Goal: Transaction & Acquisition: Purchase product/service

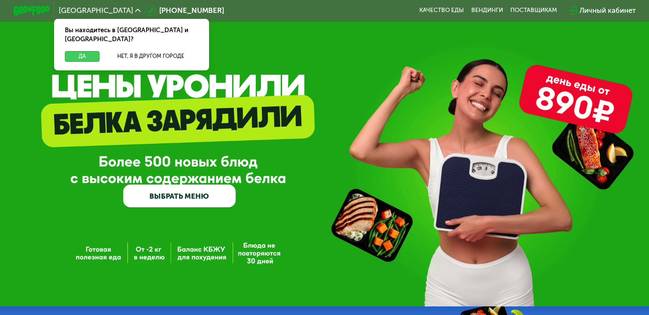
click at [91, 51] on button "Да" at bounding box center [82, 56] width 35 height 11
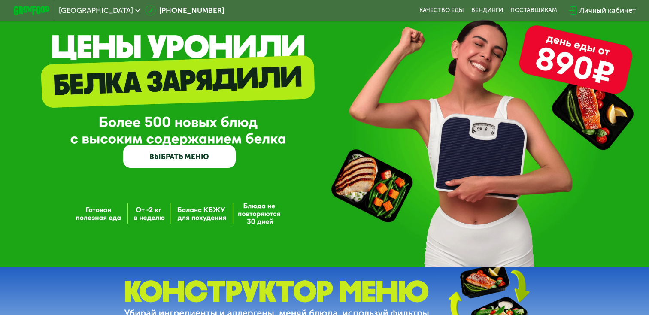
scroll to position [49, 0]
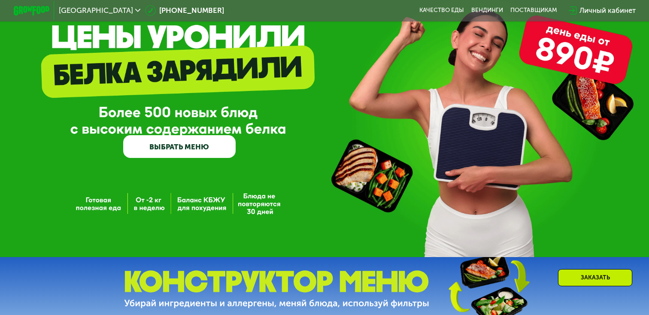
click at [187, 148] on link "ВЫБРАТЬ МЕНЮ" at bounding box center [179, 146] width 112 height 22
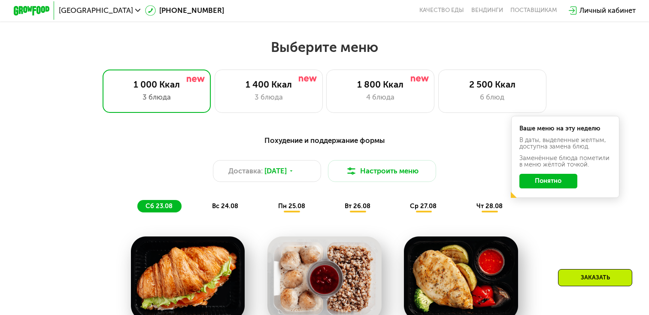
scroll to position [381, 0]
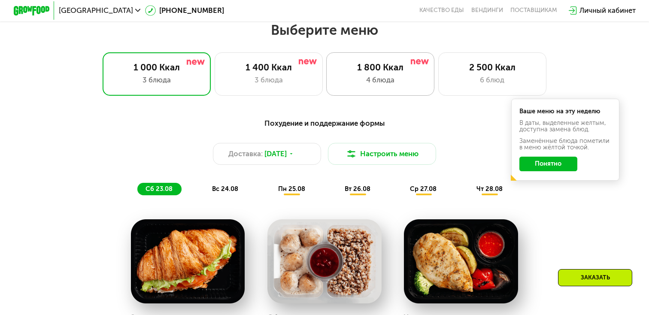
click at [400, 81] on div "4 блюда" at bounding box center [380, 80] width 89 height 11
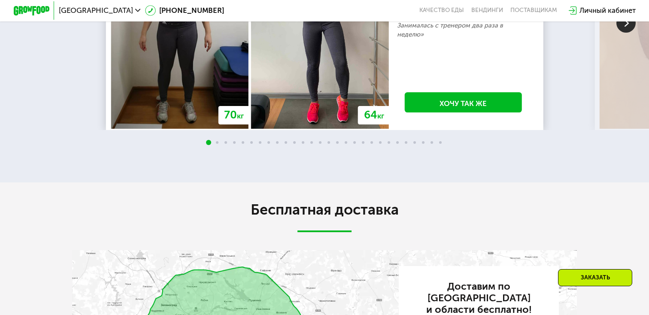
scroll to position [1568, 0]
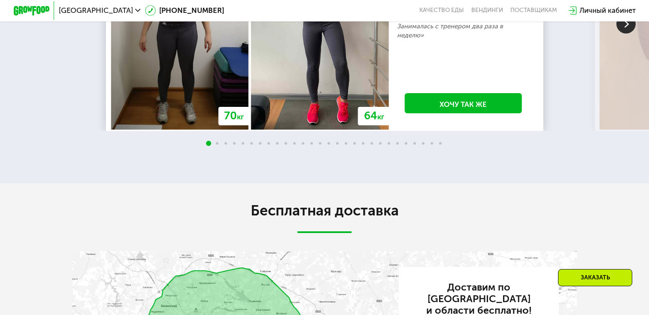
click at [621, 33] on img at bounding box center [625, 23] width 19 height 19
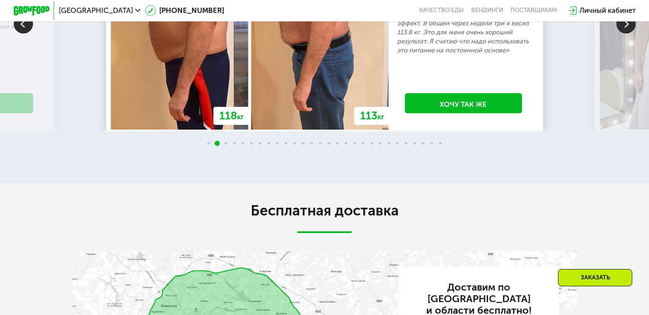
click at [627, 33] on img at bounding box center [625, 23] width 19 height 19
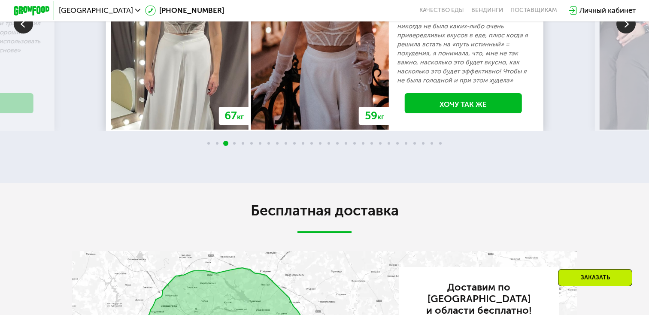
click at [627, 33] on img at bounding box center [625, 23] width 19 height 19
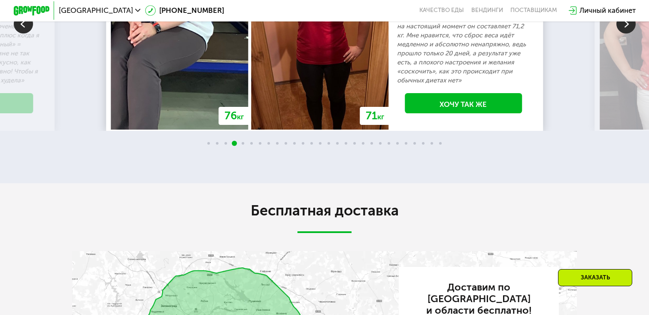
click at [626, 33] on img at bounding box center [625, 23] width 19 height 19
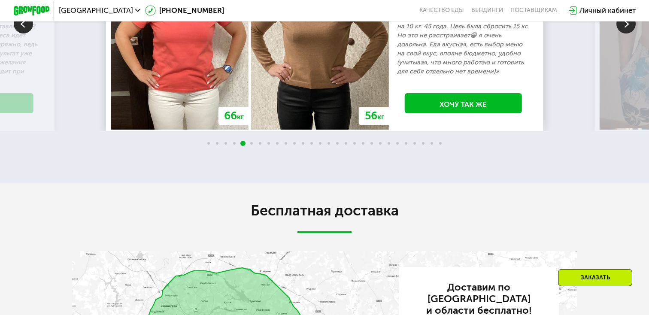
click at [626, 33] on img at bounding box center [625, 23] width 19 height 19
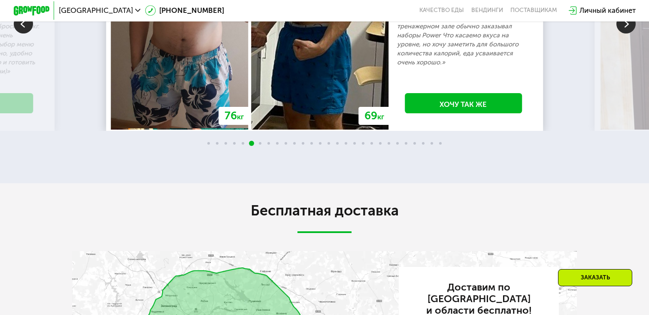
click at [626, 33] on img at bounding box center [625, 23] width 19 height 19
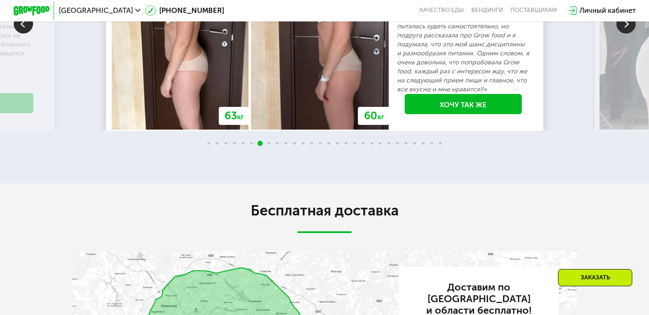
click at [625, 33] on img at bounding box center [625, 23] width 19 height 19
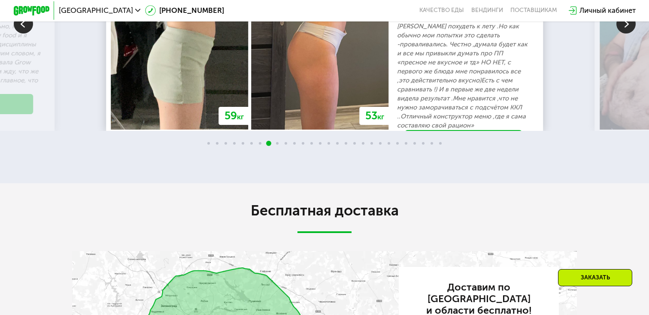
click at [625, 33] on img at bounding box center [625, 23] width 19 height 19
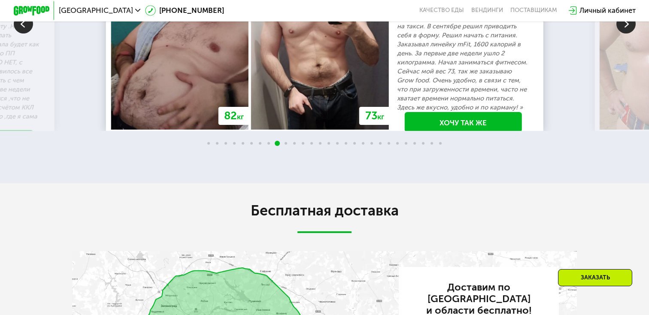
click at [625, 33] on img at bounding box center [625, 23] width 19 height 19
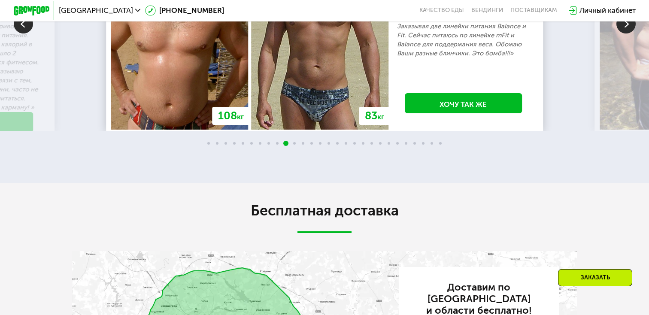
click at [624, 33] on img at bounding box center [625, 23] width 19 height 19
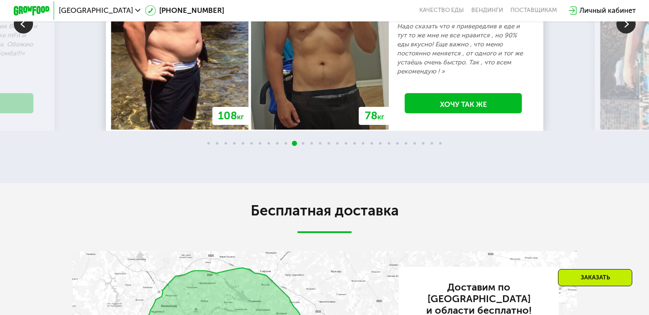
click at [26, 33] on img at bounding box center [23, 23] width 19 height 19
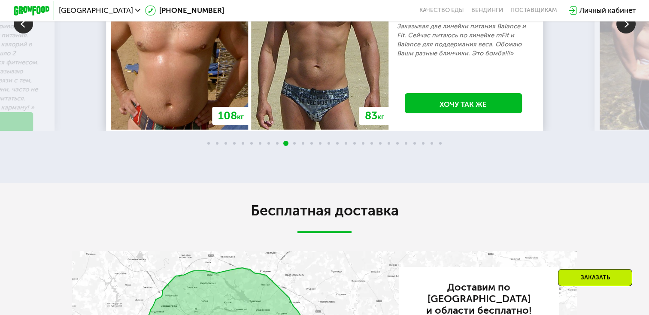
click at [621, 33] on img at bounding box center [625, 23] width 19 height 19
